Goal: Information Seeking & Learning: Learn about a topic

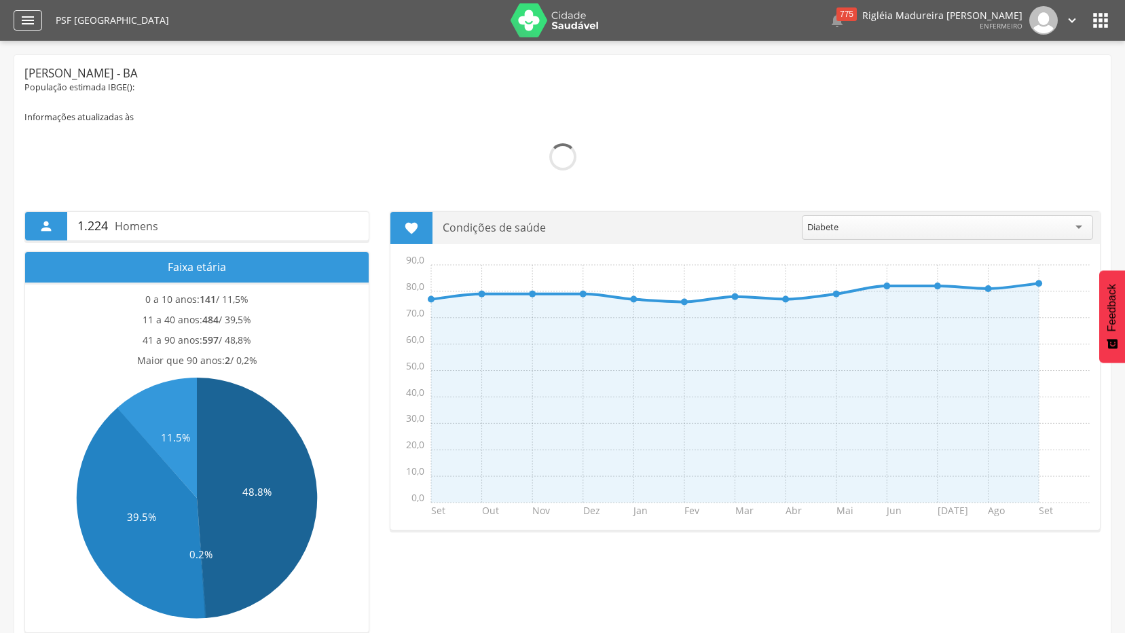
click at [25, 22] on icon "" at bounding box center [28, 20] width 16 height 16
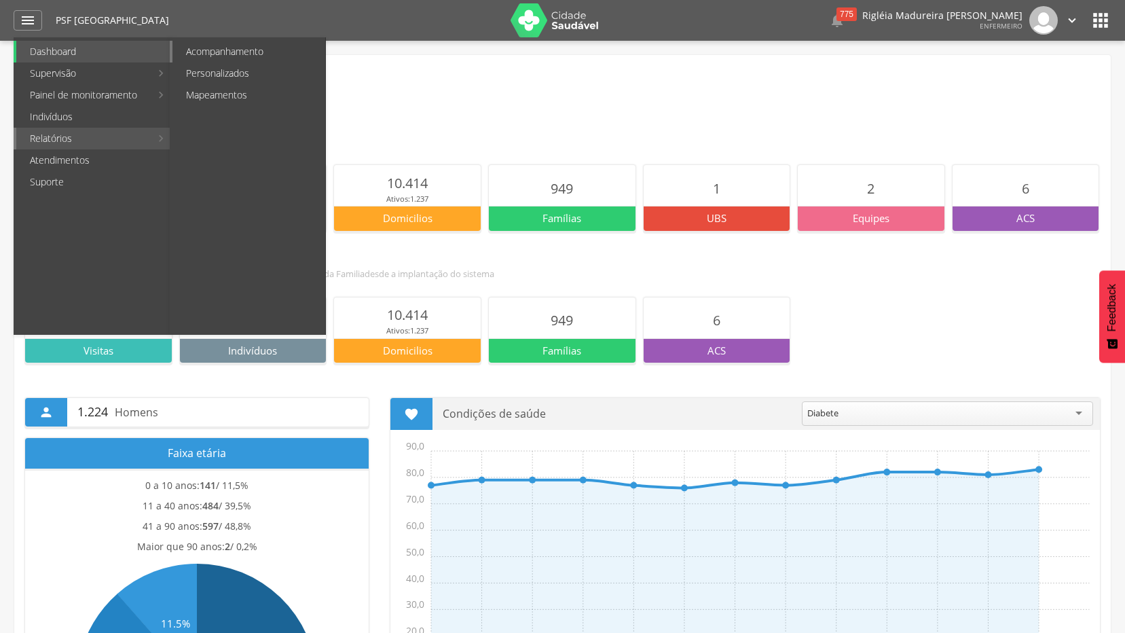
click at [258, 48] on link "Acompanhamento" at bounding box center [248, 52] width 153 height 22
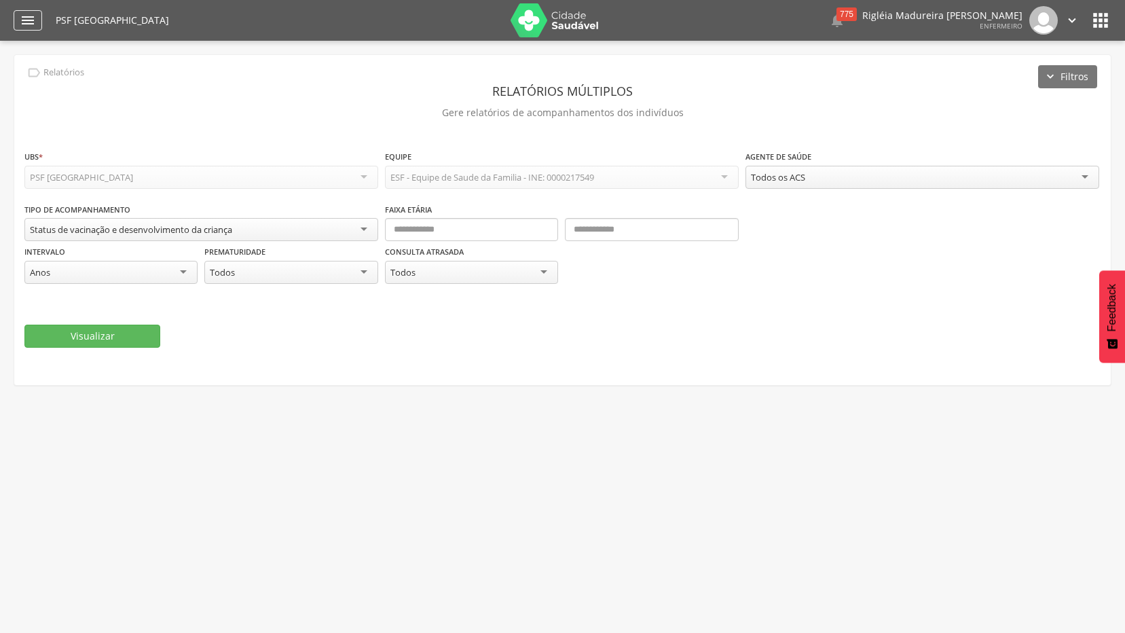
click at [29, 24] on icon "" at bounding box center [28, 20] width 16 height 16
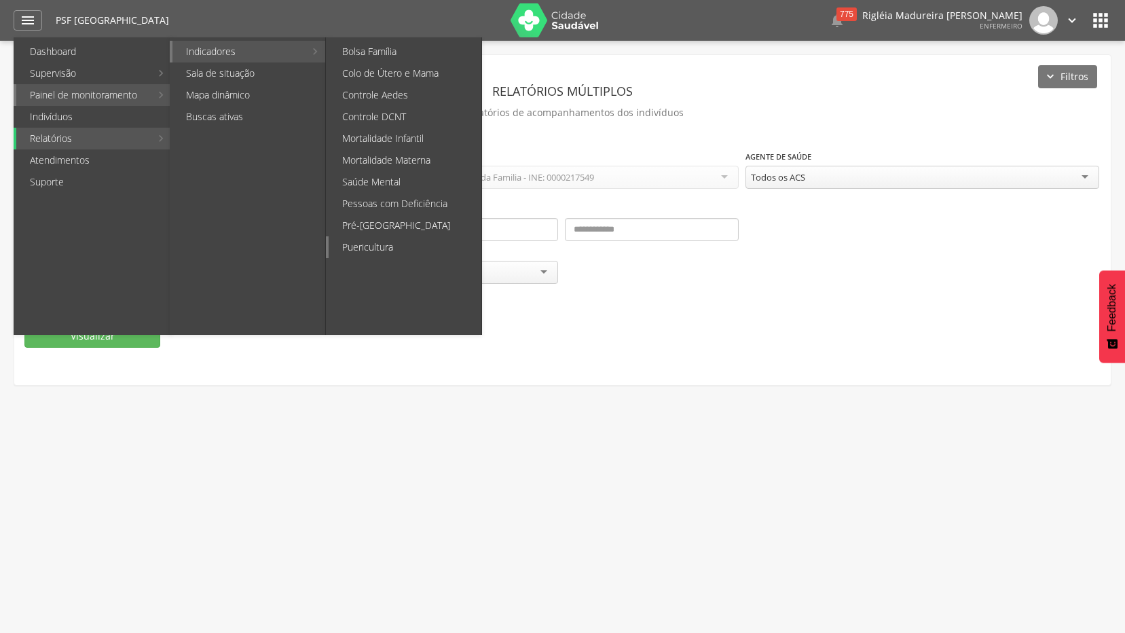
click at [378, 248] on link "Puericultura" at bounding box center [404, 247] width 153 height 22
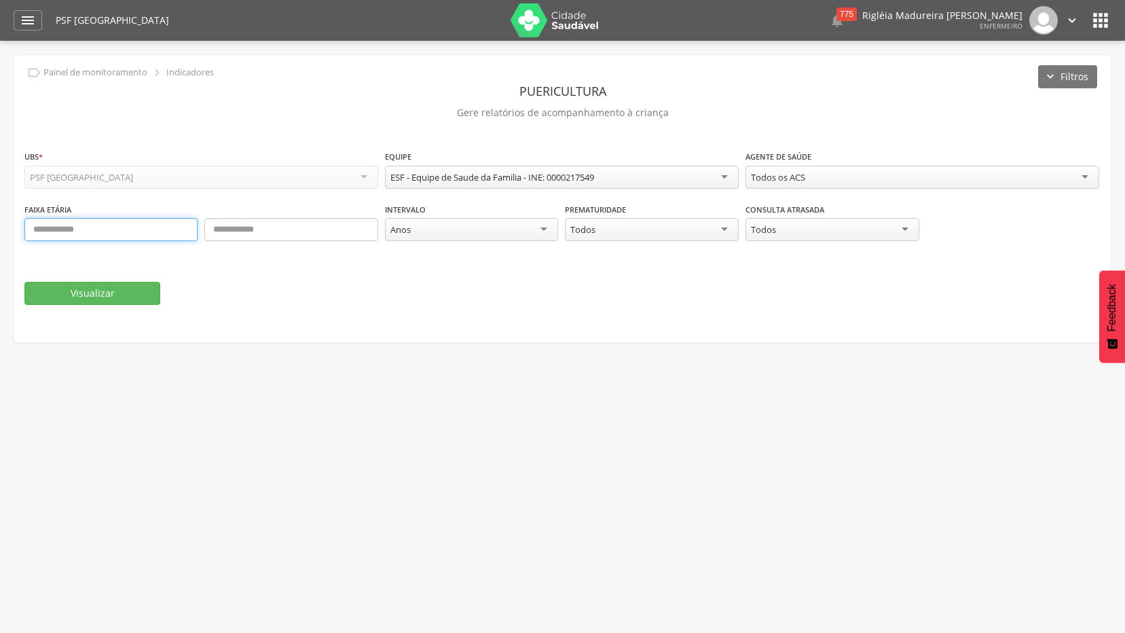
click at [104, 229] on input "text" at bounding box center [110, 229] width 173 height 23
type input "*"
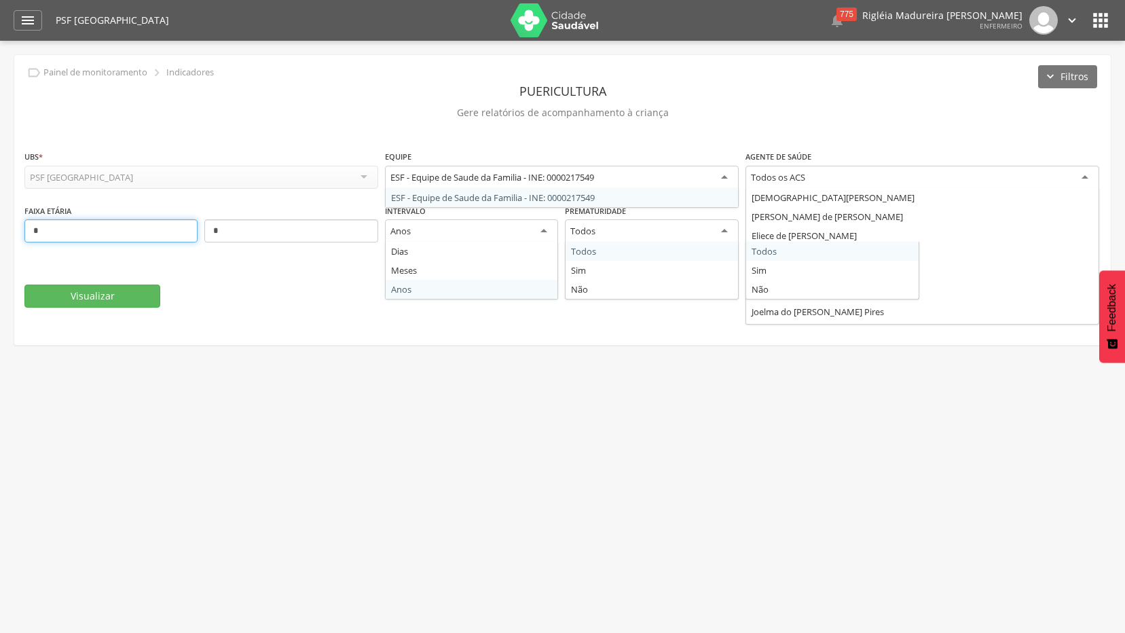
scroll to position [73, 0]
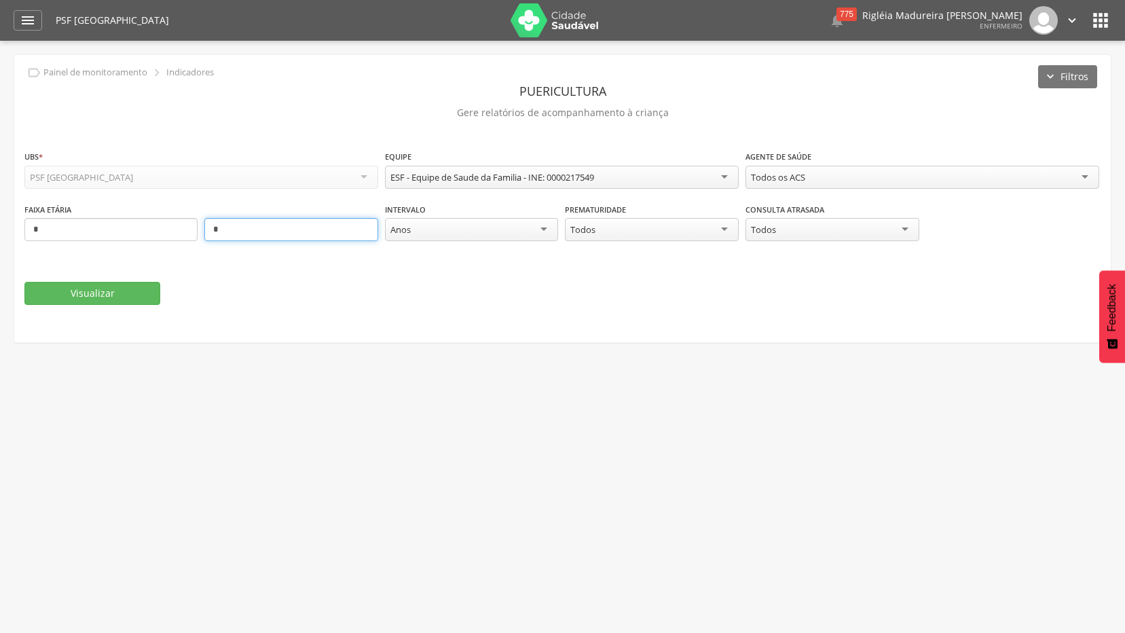
click at [273, 233] on input "*" at bounding box center [290, 229] width 173 height 23
type input "*"
click at [908, 226] on div "Todos" at bounding box center [831, 229] width 173 height 23
click at [732, 229] on div "Todos" at bounding box center [651, 229] width 173 height 23
click at [509, 254] on div "Intervalo **** Anos Dias Meses Anos Prematuridade ***** Todos Todos Sim Não" at bounding box center [562, 228] width 354 height 53
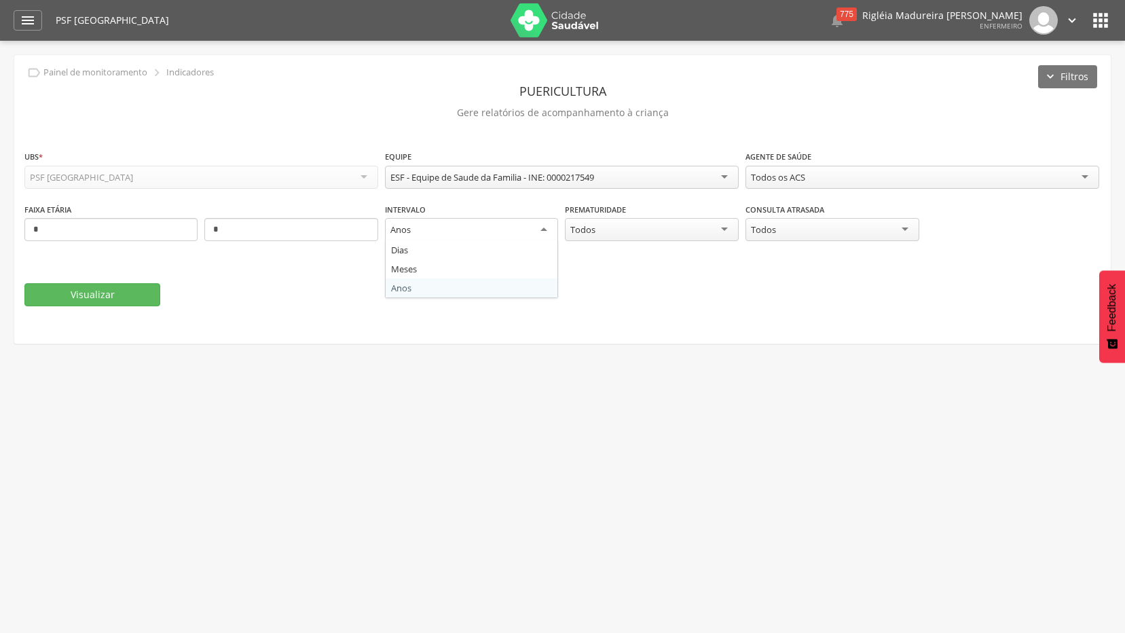
click at [538, 229] on div "Anos" at bounding box center [471, 230] width 173 height 24
click at [278, 274] on fieldset "**********" at bounding box center [562, 226] width 1076 height 155
click at [104, 290] on button "Visualizar" at bounding box center [92, 293] width 136 height 23
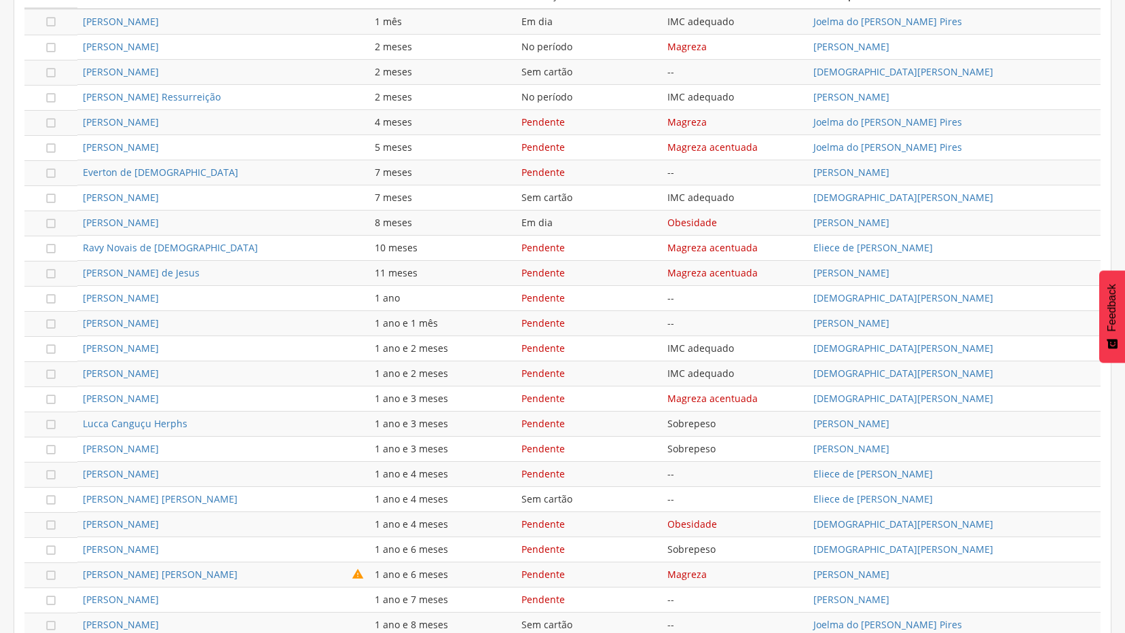
scroll to position [690, 0]
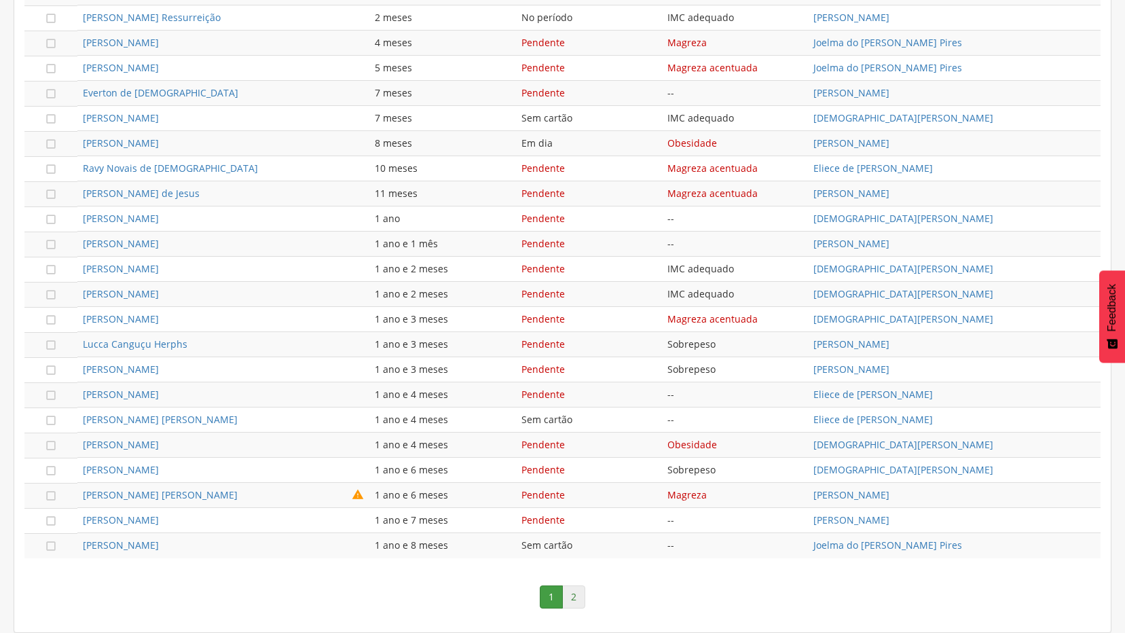
click at [576, 597] on link "2" at bounding box center [573, 596] width 23 height 23
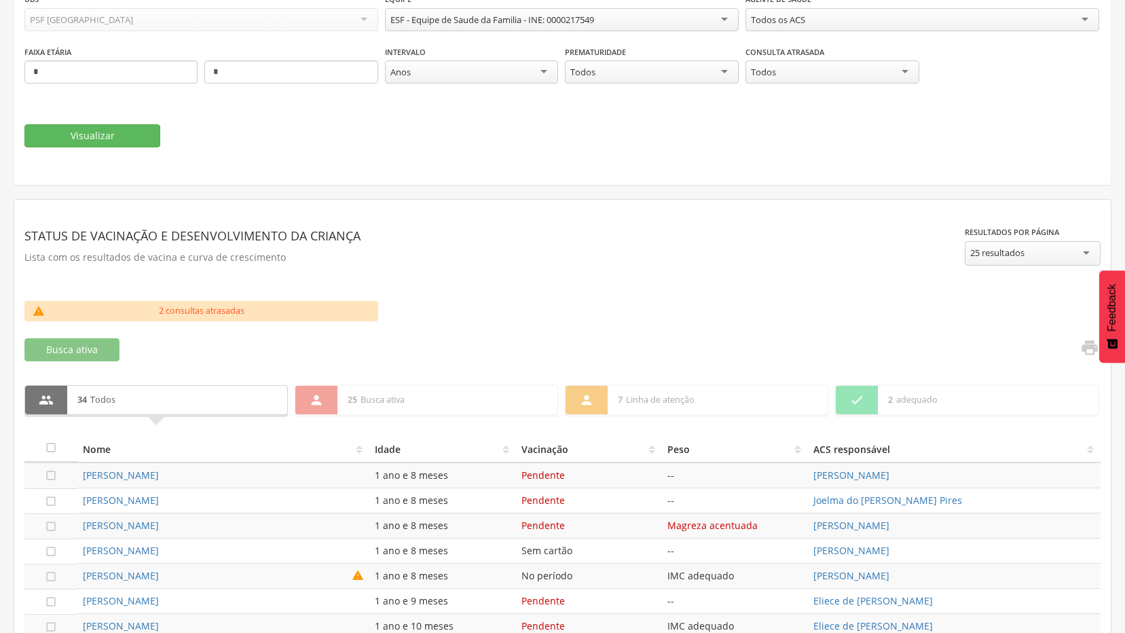
scroll to position [288, 0]
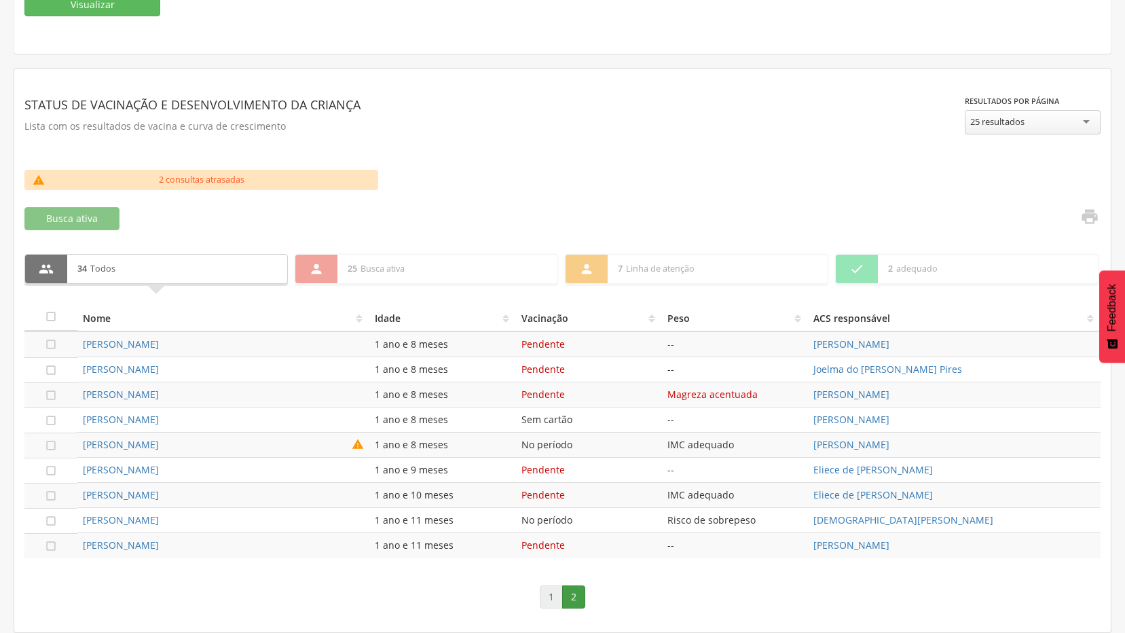
click at [551, 597] on link "1" at bounding box center [551, 596] width 23 height 23
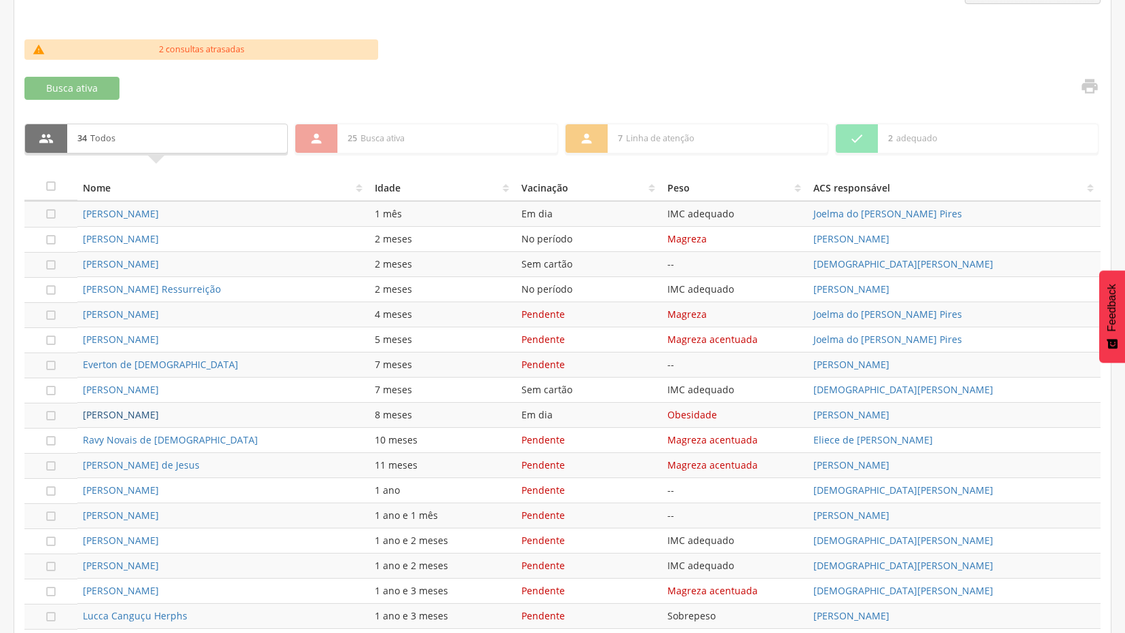
scroll to position [351, 0]
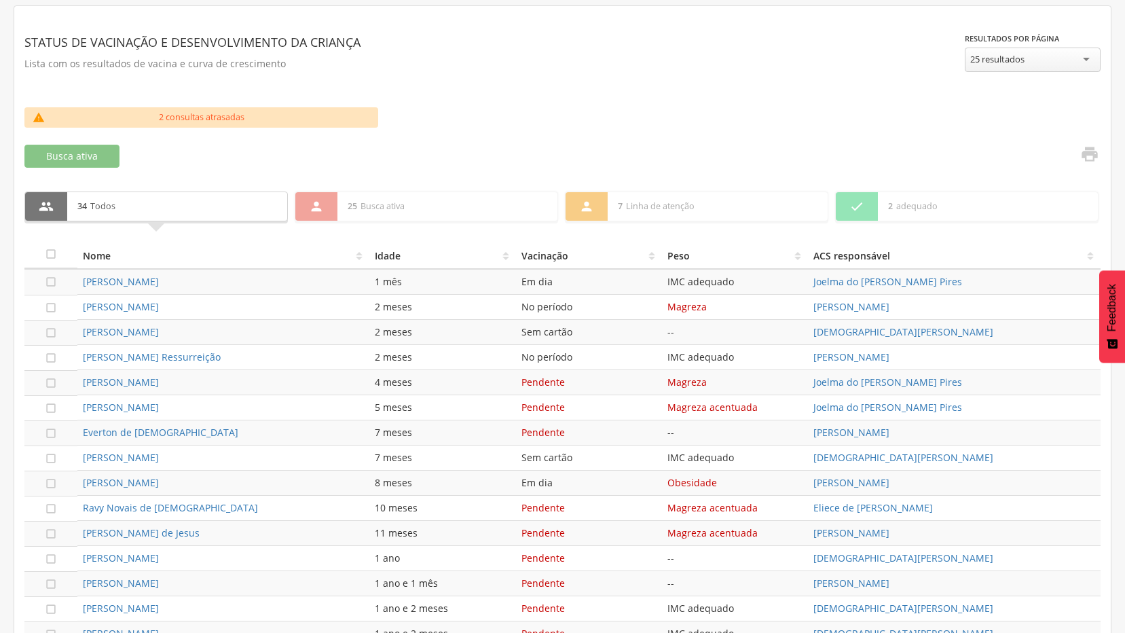
click at [63, 116] on div "2 consultas atrasadas" at bounding box center [201, 117] width 297 height 20
click at [81, 113] on div "2 consultas atrasadas" at bounding box center [201, 117] width 297 height 20
click at [280, 113] on div "2 consultas atrasadas" at bounding box center [201, 117] width 297 height 20
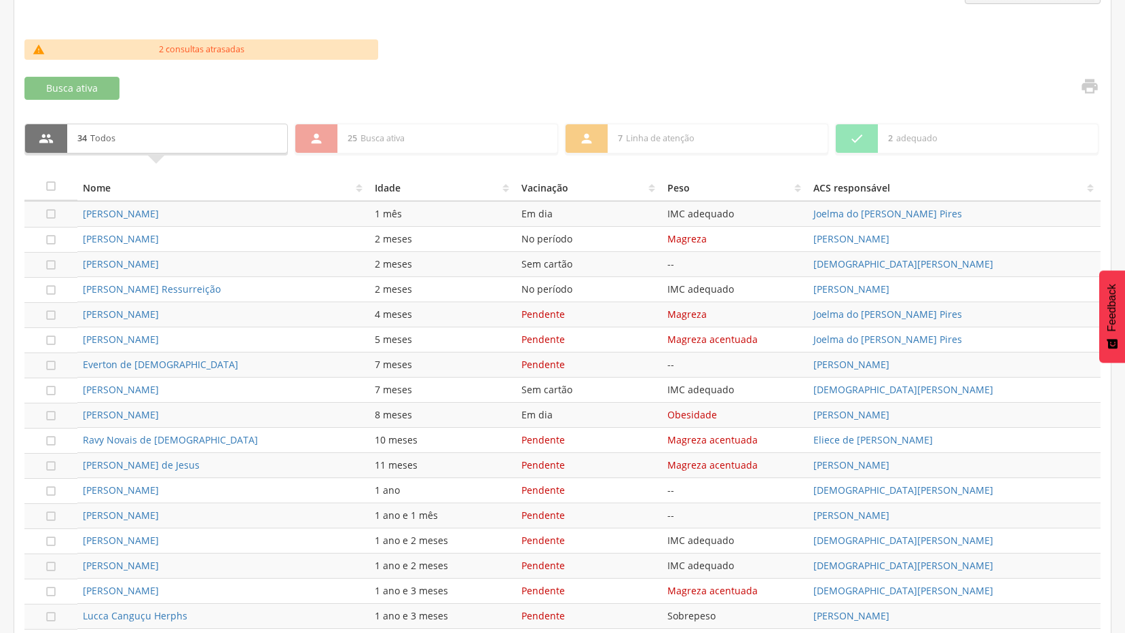
scroll to position [690, 0]
